Goal: Find specific page/section: Find specific page/section

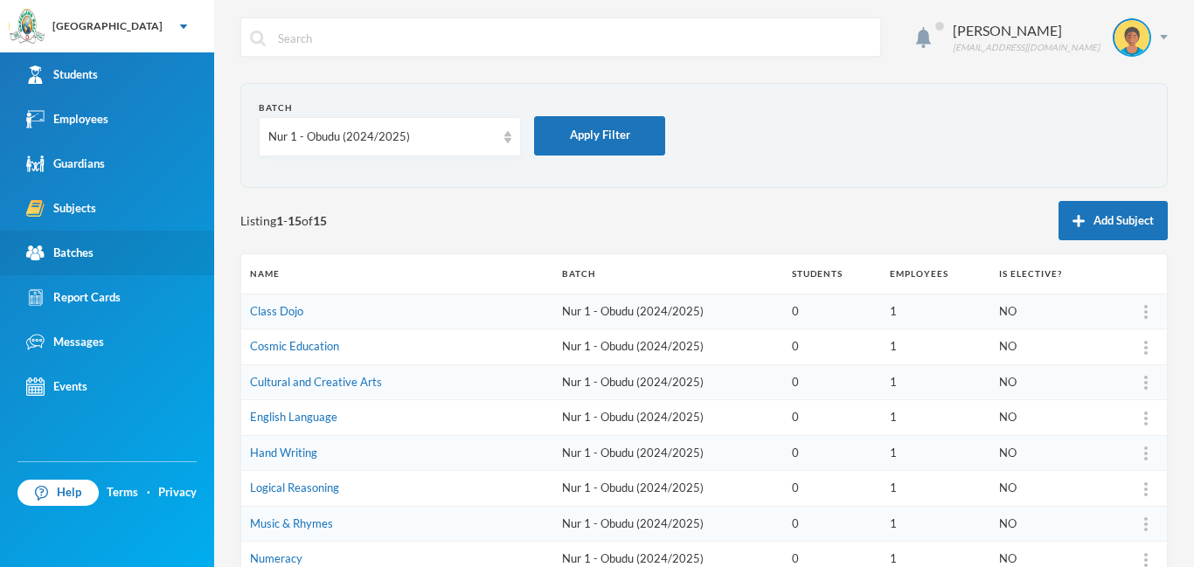
click at [102, 261] on link "Batches" at bounding box center [107, 253] width 214 height 45
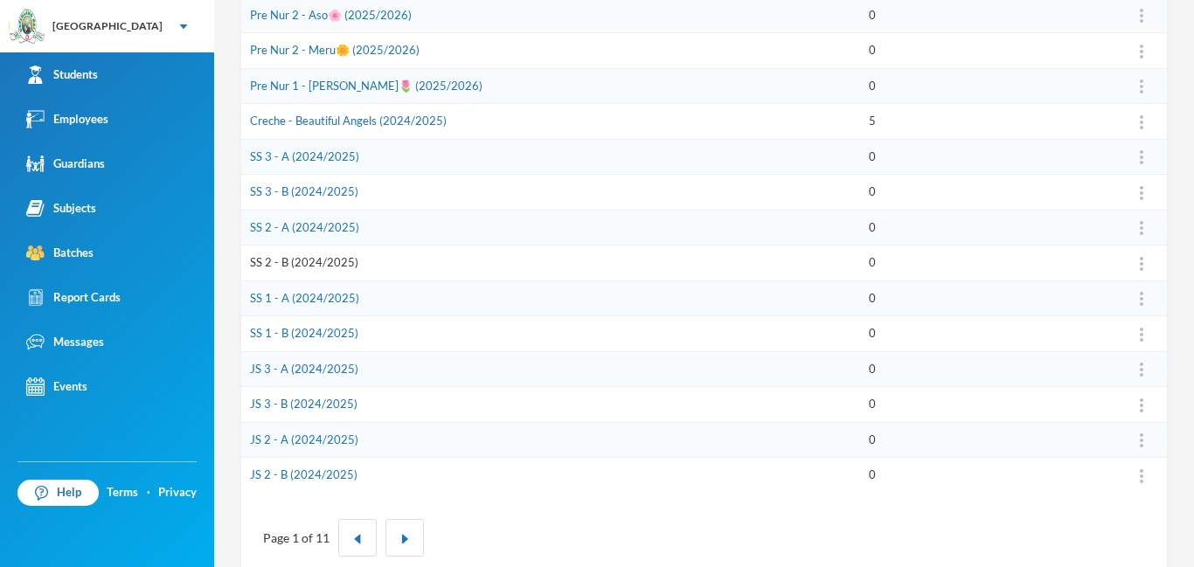
scroll to position [543, 0]
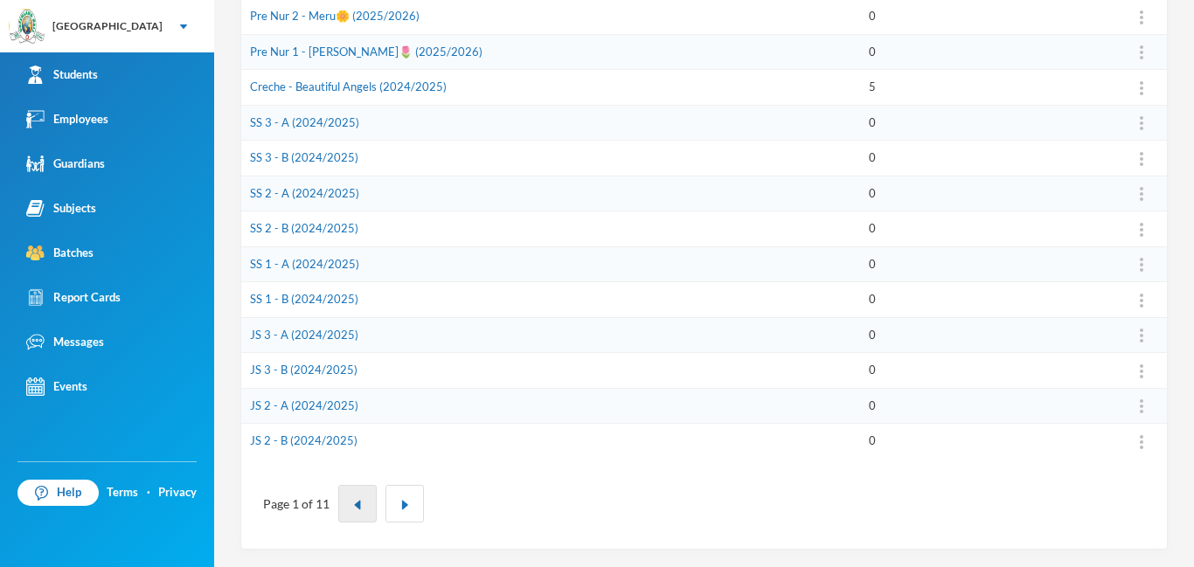
click at [359, 504] on img "button" at bounding box center [357, 505] width 10 height 10
click at [360, 502] on img "button" at bounding box center [357, 505] width 10 height 10
click at [359, 504] on img "button" at bounding box center [357, 505] width 10 height 10
click at [359, 502] on img "button" at bounding box center [357, 505] width 10 height 10
click at [354, 509] on img "button" at bounding box center [357, 505] width 10 height 10
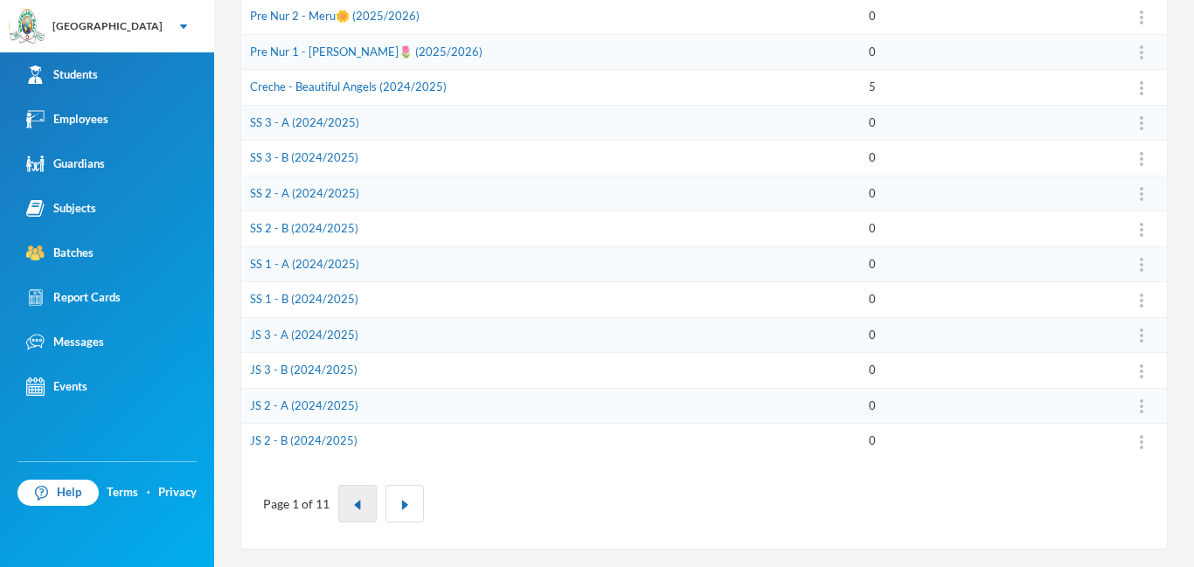
click at [355, 508] on img "button" at bounding box center [357, 505] width 10 height 10
click at [355, 507] on img "button" at bounding box center [357, 505] width 10 height 10
click at [355, 508] on img "button" at bounding box center [357, 505] width 10 height 10
click at [355, 506] on img "button" at bounding box center [357, 505] width 10 height 10
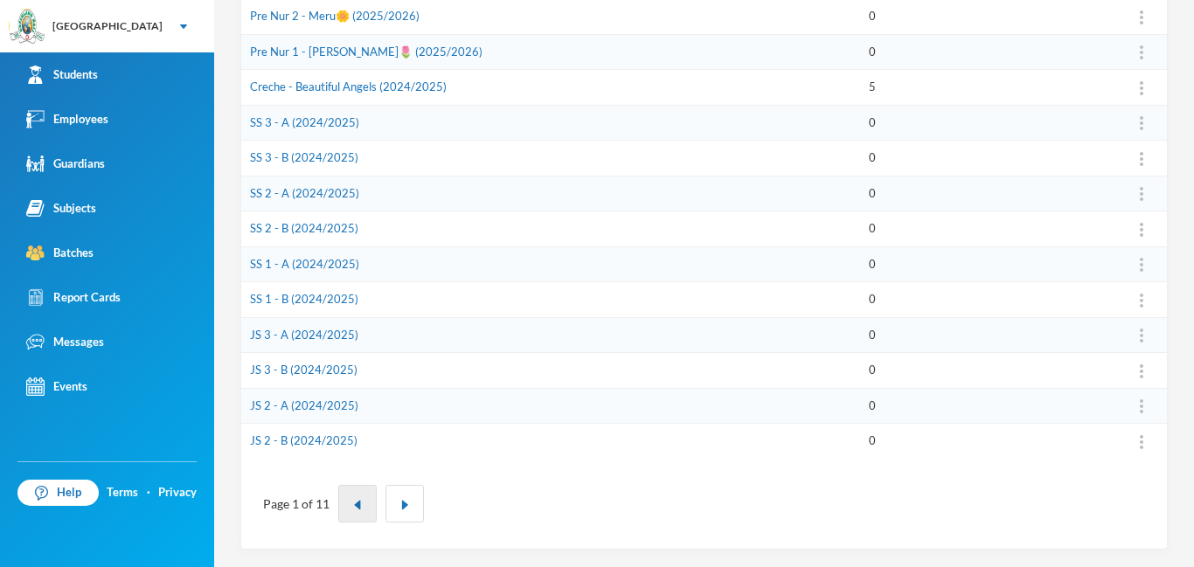
click at [352, 508] on img "button" at bounding box center [357, 505] width 10 height 10
click at [352, 507] on img "button" at bounding box center [357, 505] width 10 height 10
click at [399, 499] on button "button" at bounding box center [404, 504] width 38 height 38
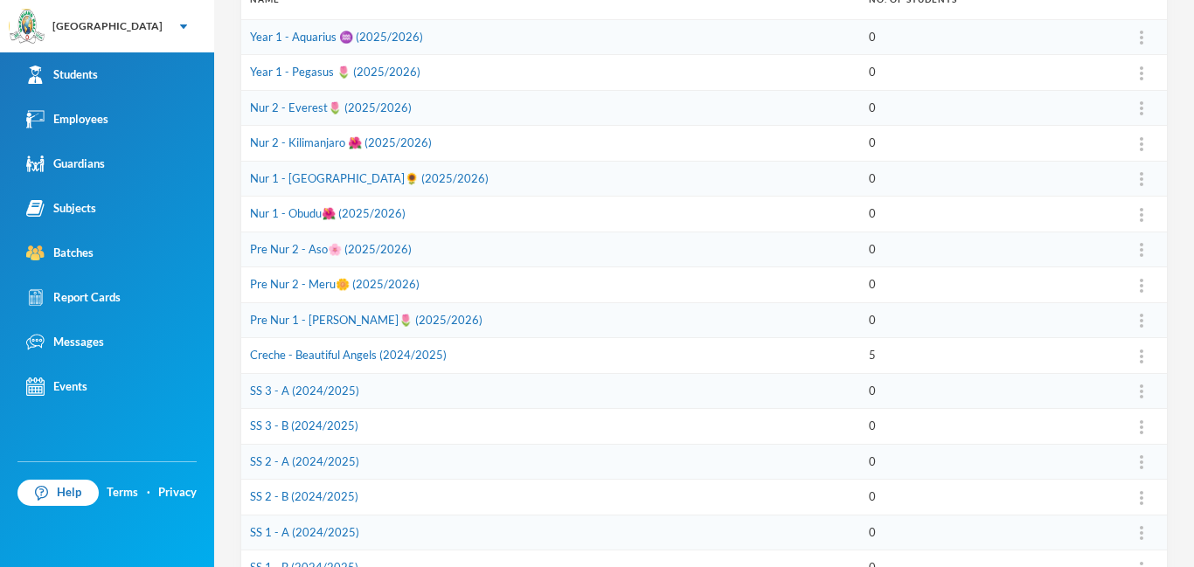
scroll to position [285, 0]
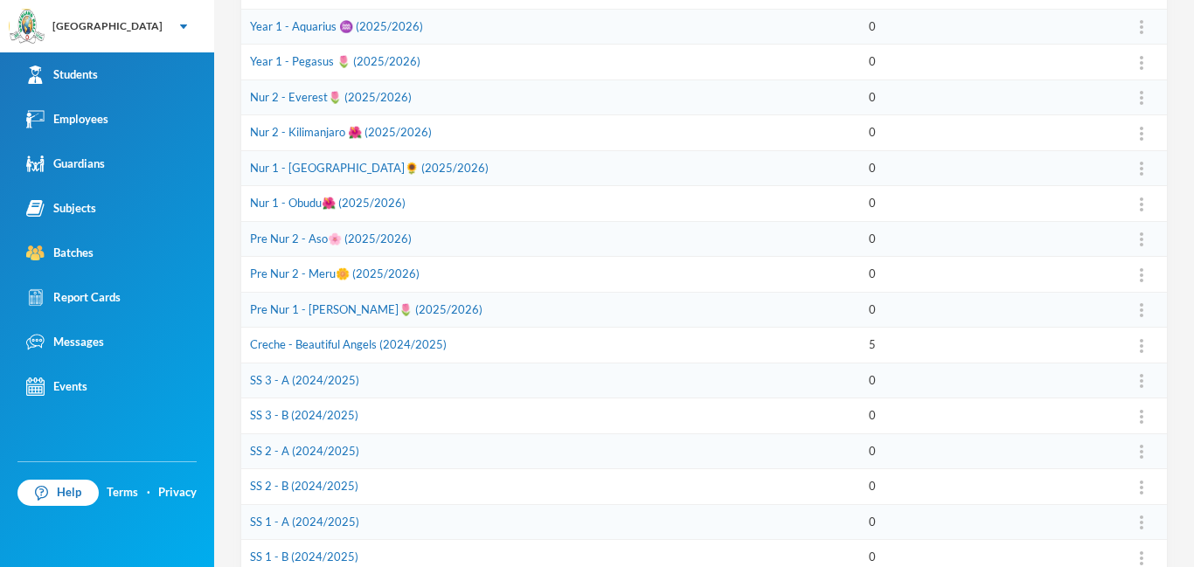
click at [0, 486] on div "Greenland Hall Your Bluebic Account Greenland Hall Add a New School Students Em…" at bounding box center [597, 283] width 1194 height 567
click at [1, 524] on div "Help Terms · Privacy" at bounding box center [107, 514] width 214 height 106
